Goal: Information Seeking & Learning: Learn about a topic

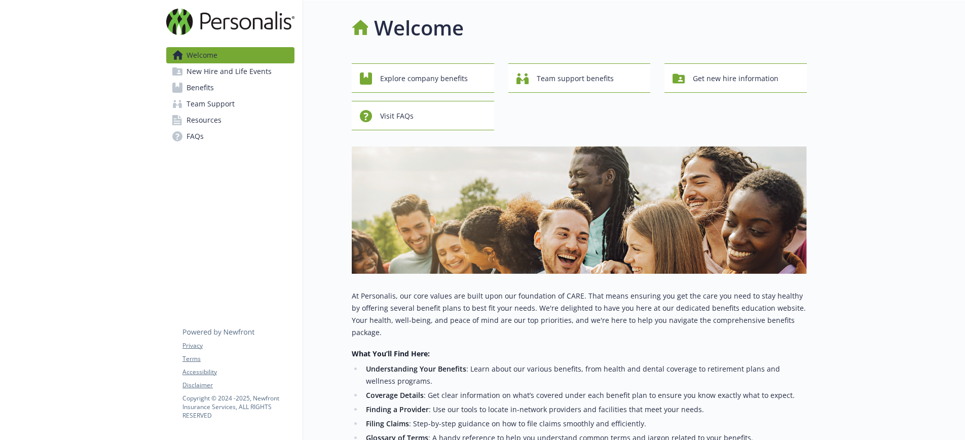
click at [231, 86] on link "Benefits" at bounding box center [230, 88] width 128 height 16
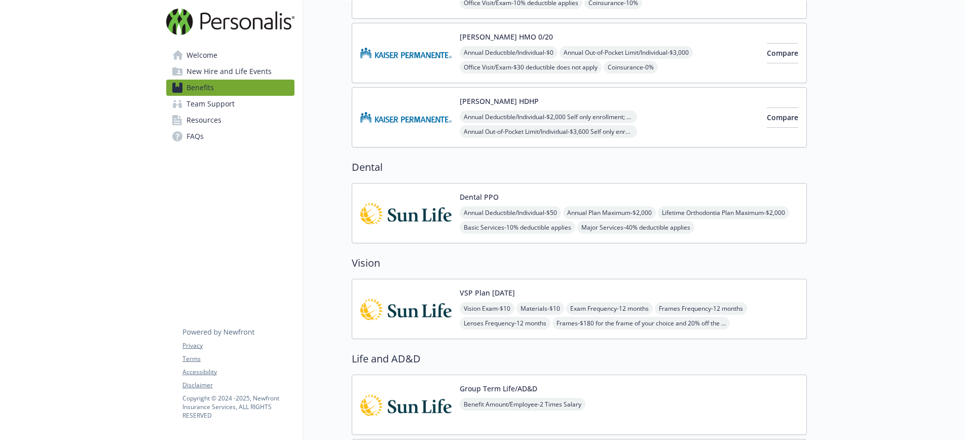
scroll to position [225, 0]
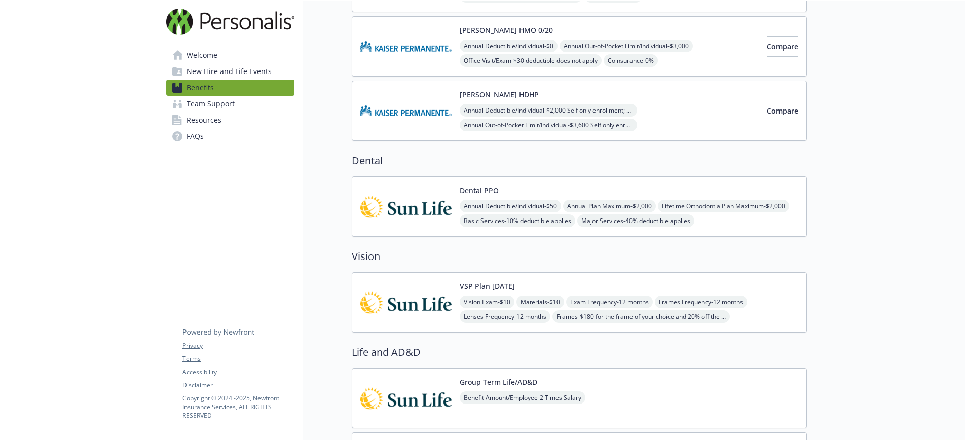
scroll to position [225, 0]
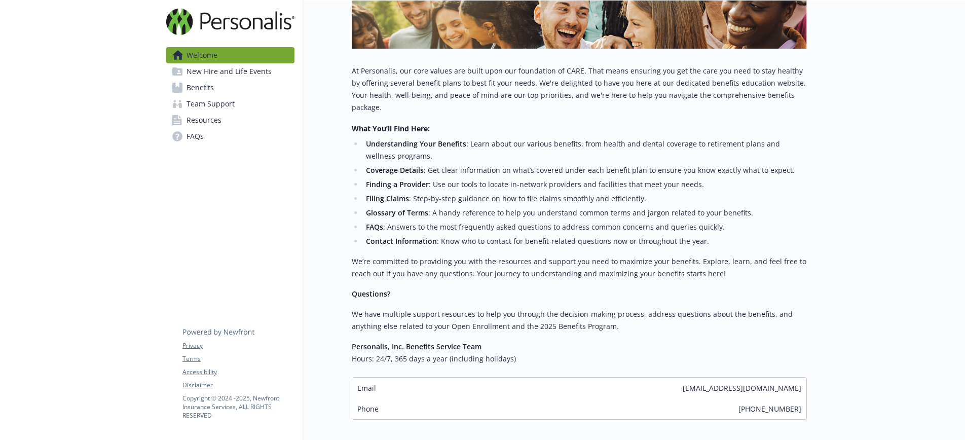
click at [200, 137] on span "FAQs" at bounding box center [194, 136] width 17 height 16
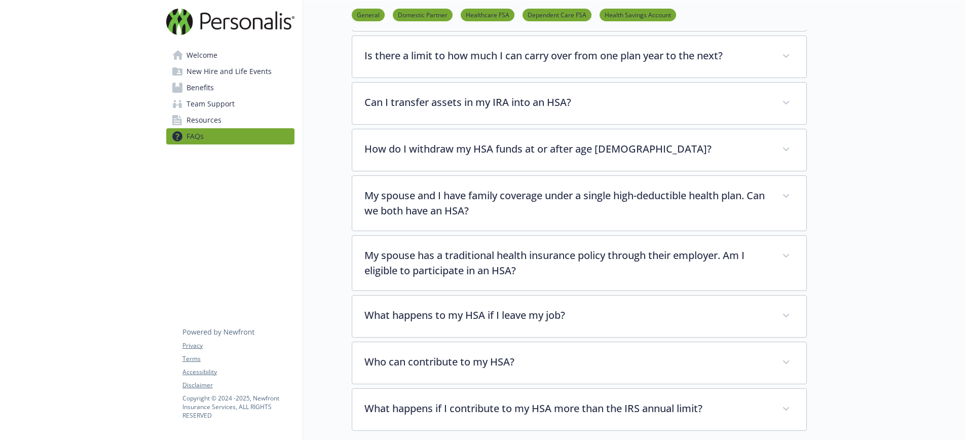
scroll to position [1588, 0]
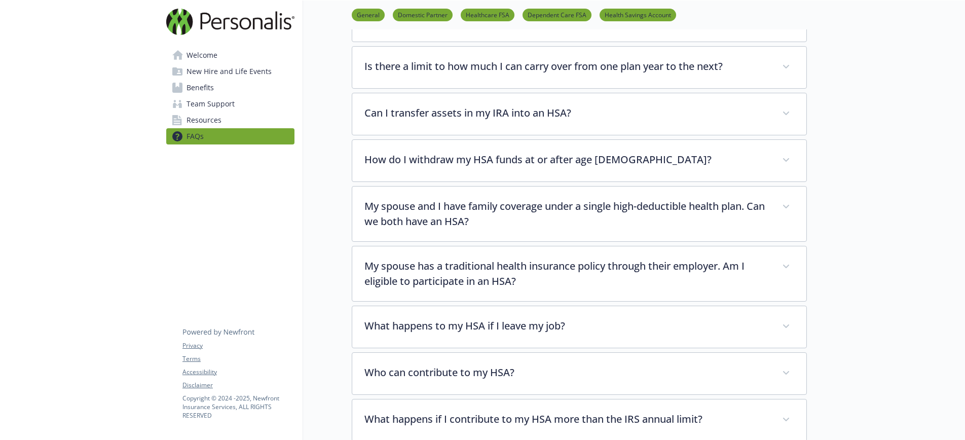
click at [371, 16] on link "General" at bounding box center [368, 15] width 33 height 10
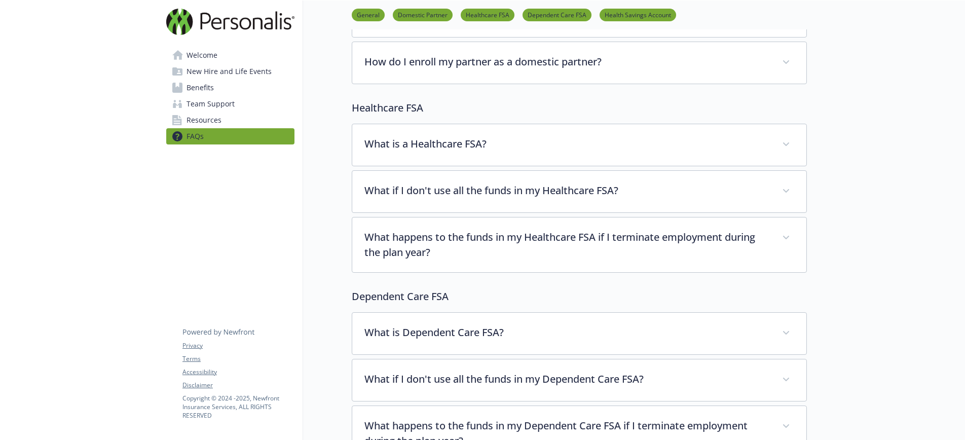
scroll to position [53, 8]
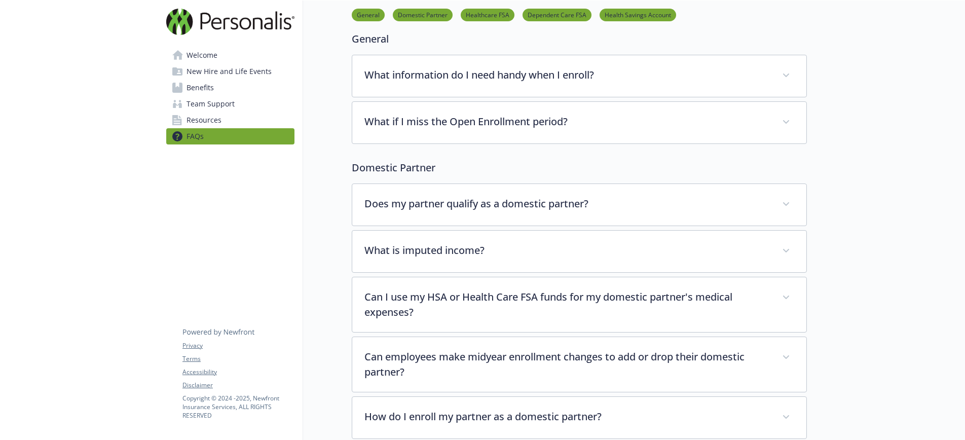
click at [209, 120] on span "Resources" at bounding box center [203, 120] width 35 height 16
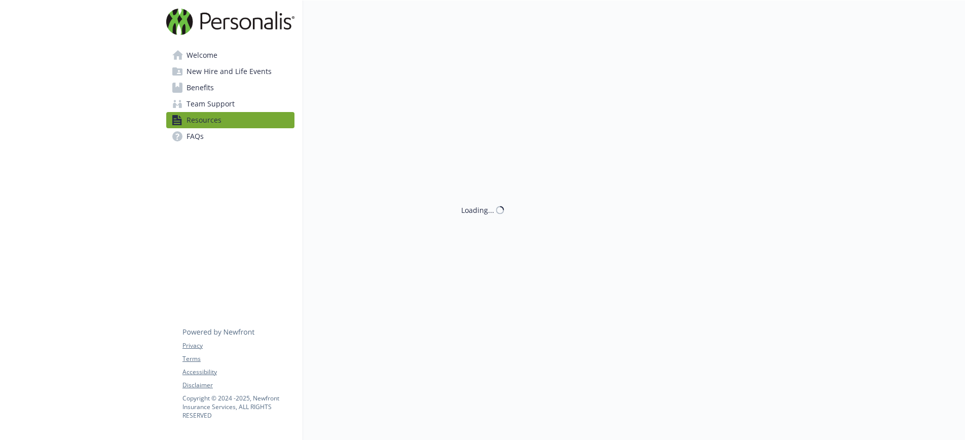
scroll to position [53, 8]
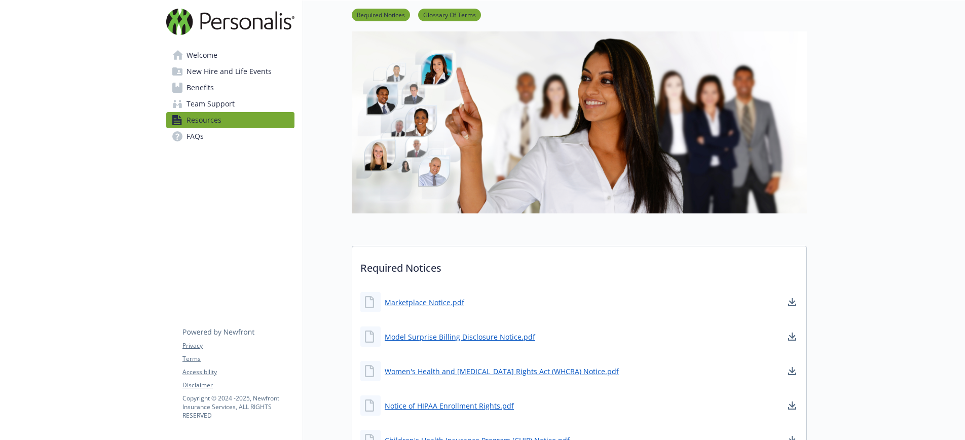
click at [198, 61] on span "Welcome" at bounding box center [201, 55] width 31 height 16
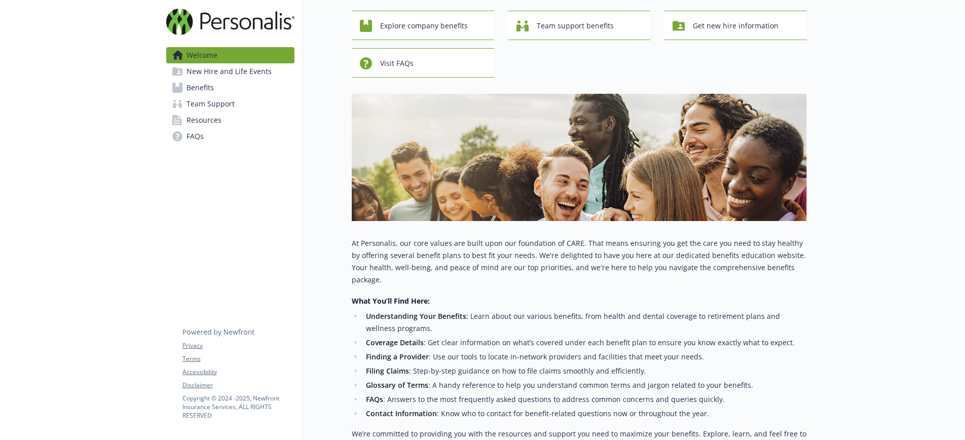
scroll to position [0, 8]
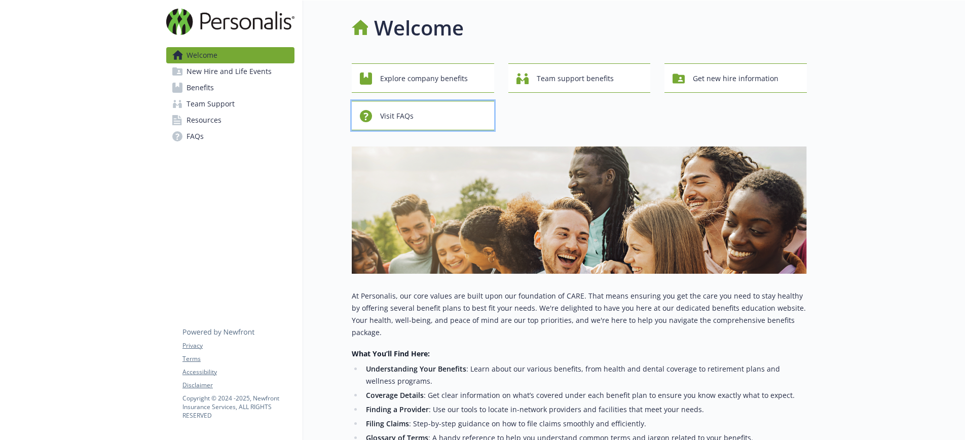
click at [439, 115] on div "Visit FAQs" at bounding box center [424, 115] width 129 height 19
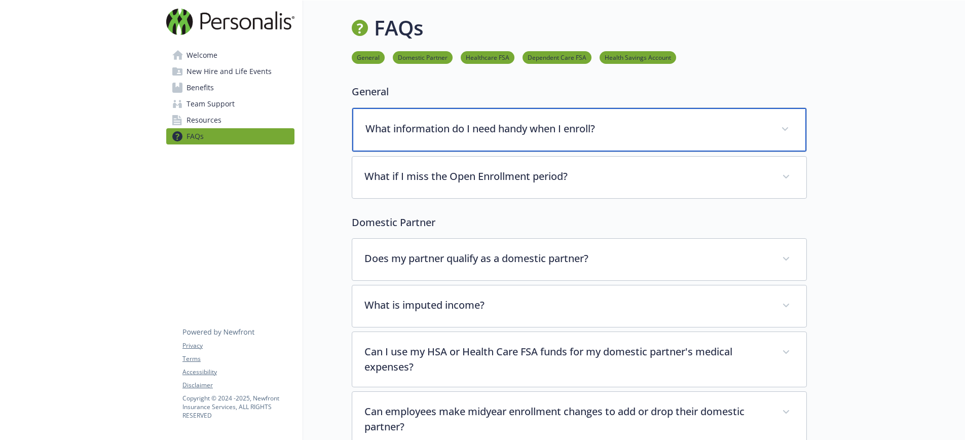
click at [442, 127] on p "What information do I need handy when I enroll?" at bounding box center [566, 128] width 403 height 15
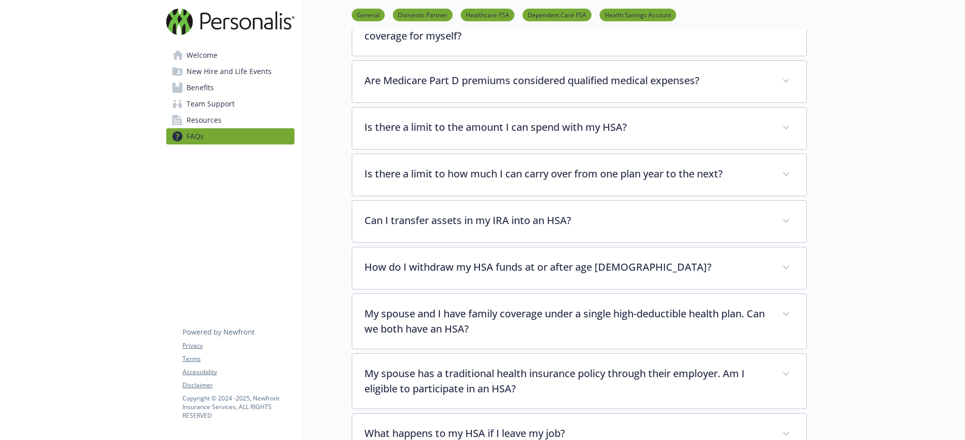
scroll to position [1548, 8]
